Goal: Task Accomplishment & Management: Manage account settings

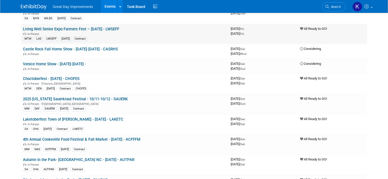
scroll to position [2058, 0]
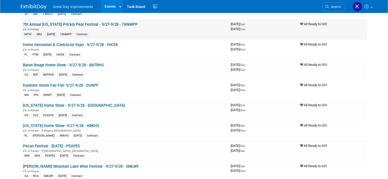
scroll to position [669, 0]
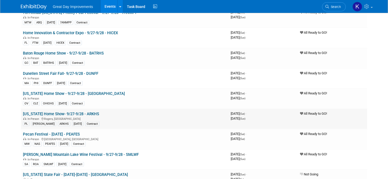
click at [235, 117] on span "September 28, 2025 (Sun)" at bounding box center [238, 119] width 15 height 4
click at [57, 112] on link "[US_STATE] Home Show- 9/27-9/28 - ARKHS" at bounding box center [61, 114] width 76 height 5
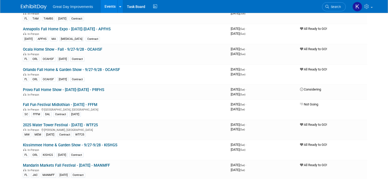
scroll to position [386, 0]
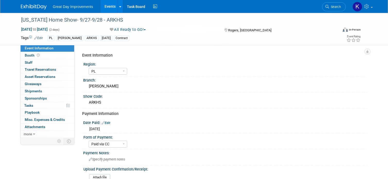
select select "PL"
select select "Paid via CC"
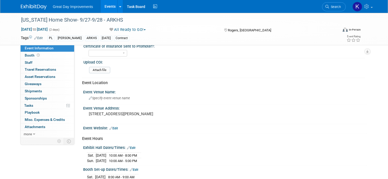
scroll to position [180, 0]
